Goal: Information Seeking & Learning: Learn about a topic

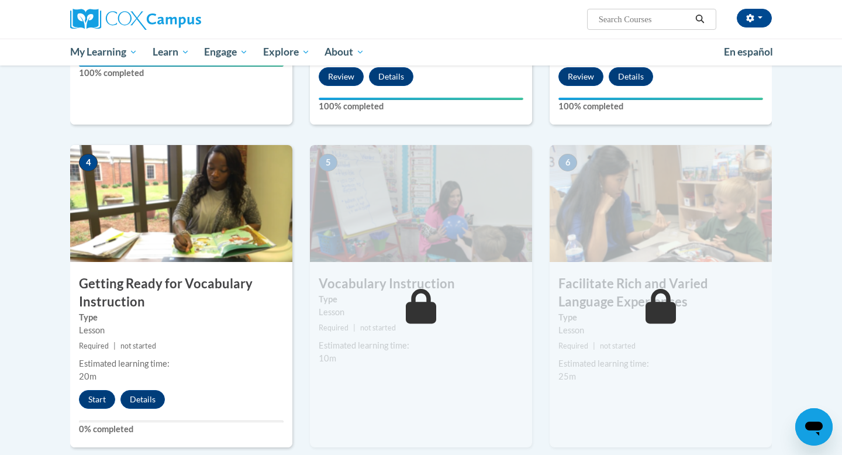
scroll to position [481, 0]
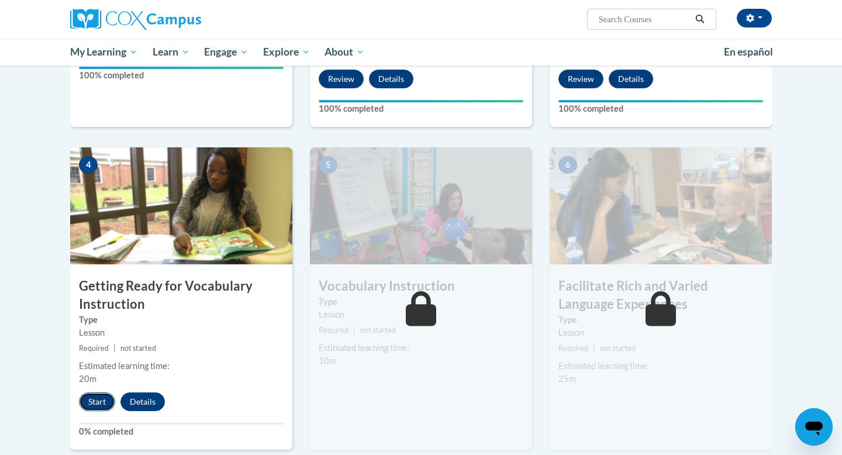
click at [91, 399] on button "Start" at bounding box center [97, 401] width 36 height 19
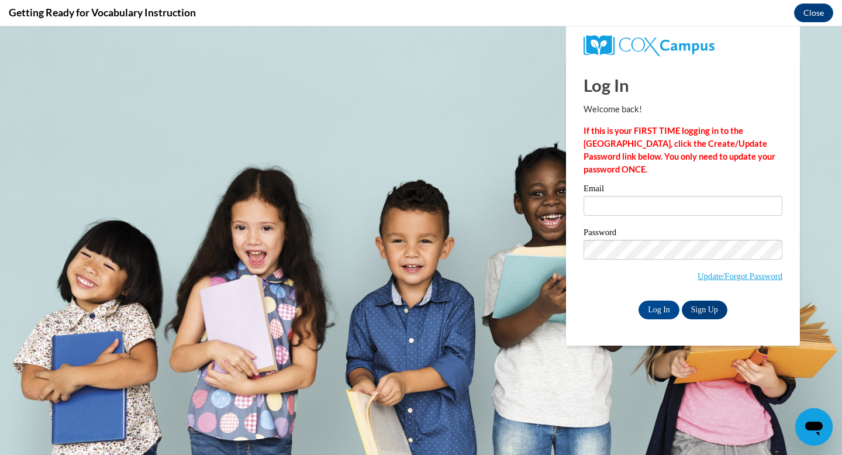
scroll to position [0, 0]
type input "MEGAN.GEE@FRANKLIN.K12.GA.US"
click at [660, 310] on input "Log In" at bounding box center [659, 310] width 41 height 19
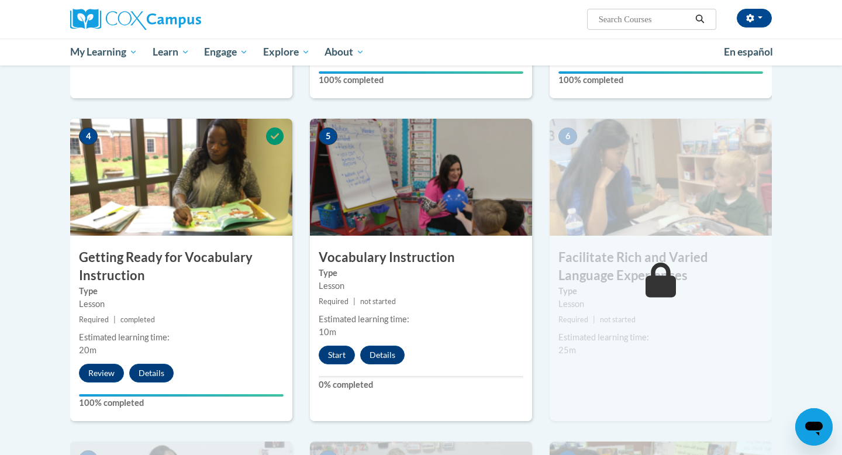
scroll to position [478, 0]
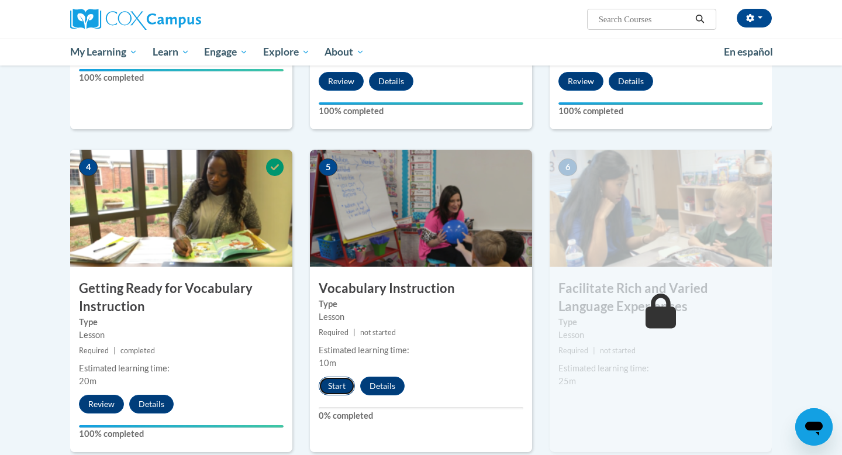
click at [335, 385] on button "Start" at bounding box center [337, 386] width 36 height 19
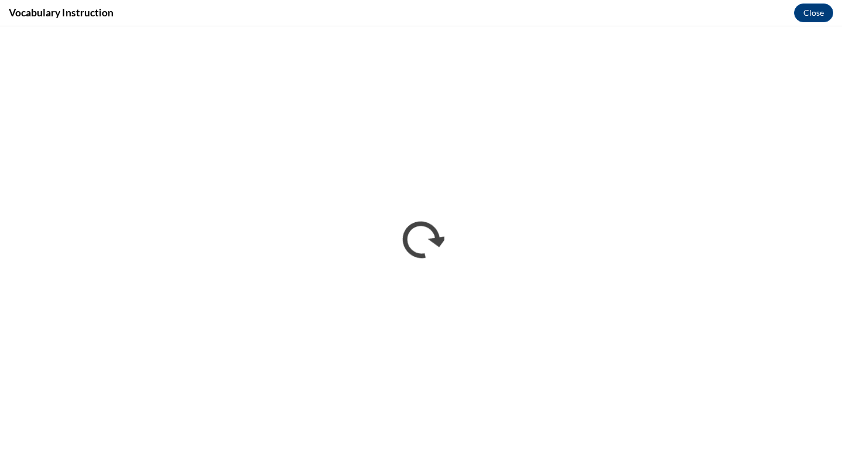
scroll to position [0, 0]
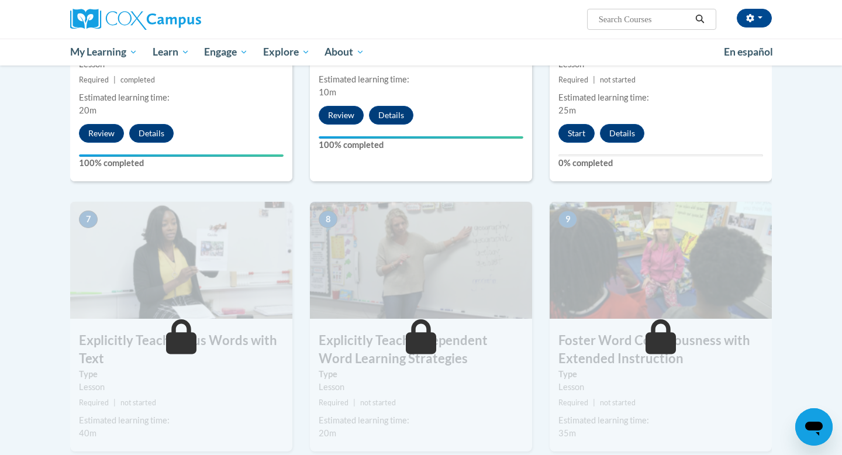
scroll to position [922, 0]
